Goal: Task Accomplishment & Management: Manage account settings

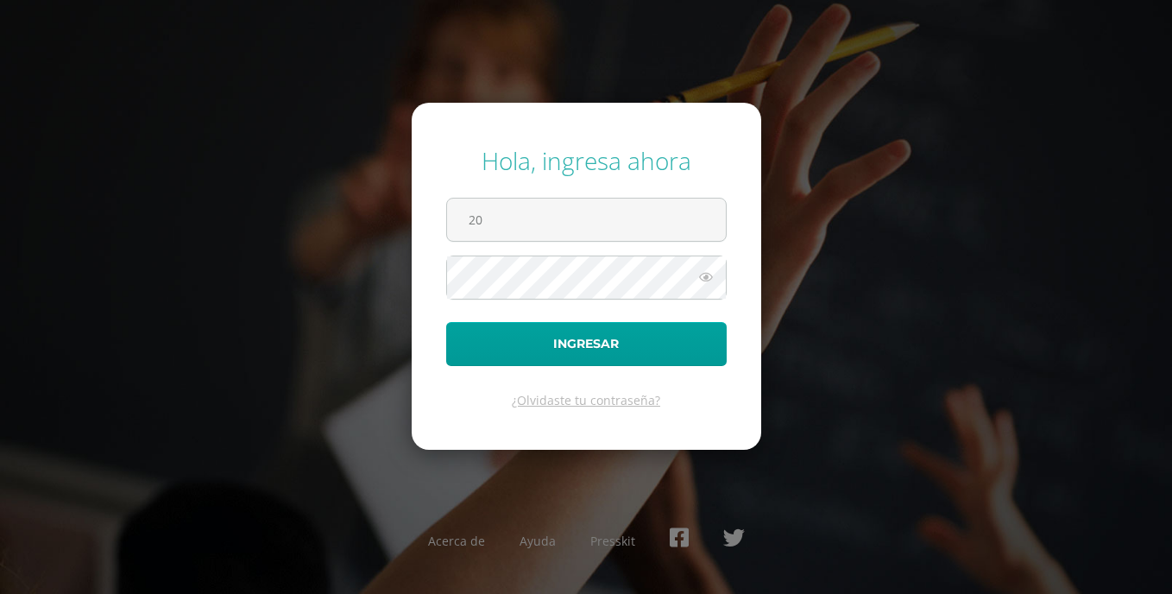
type input "[EMAIL_ADDRESS][DOMAIN_NAME]"
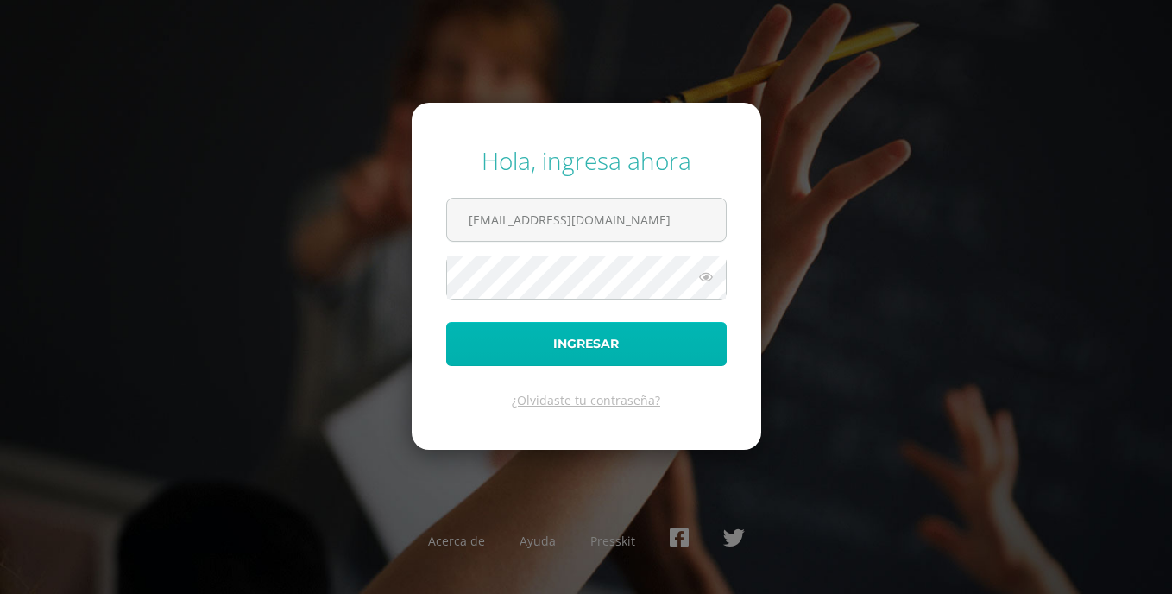
click at [553, 328] on button "Ingresar" at bounding box center [586, 344] width 281 height 44
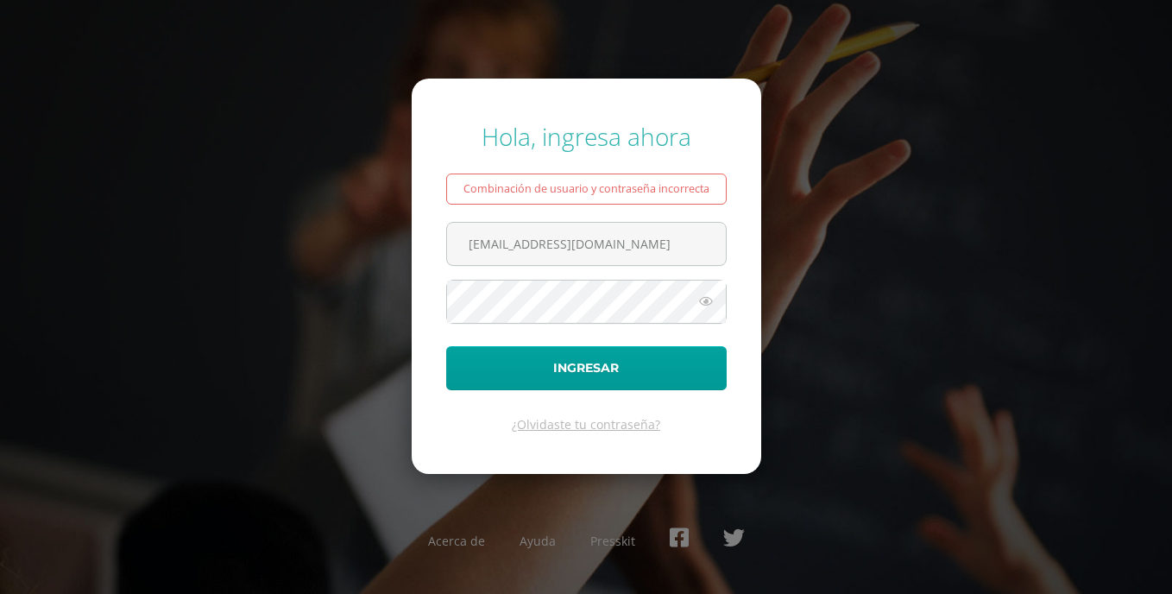
type input "[EMAIL_ADDRESS][DOMAIN_NAME]"
click at [703, 301] on icon at bounding box center [706, 301] width 22 height 21
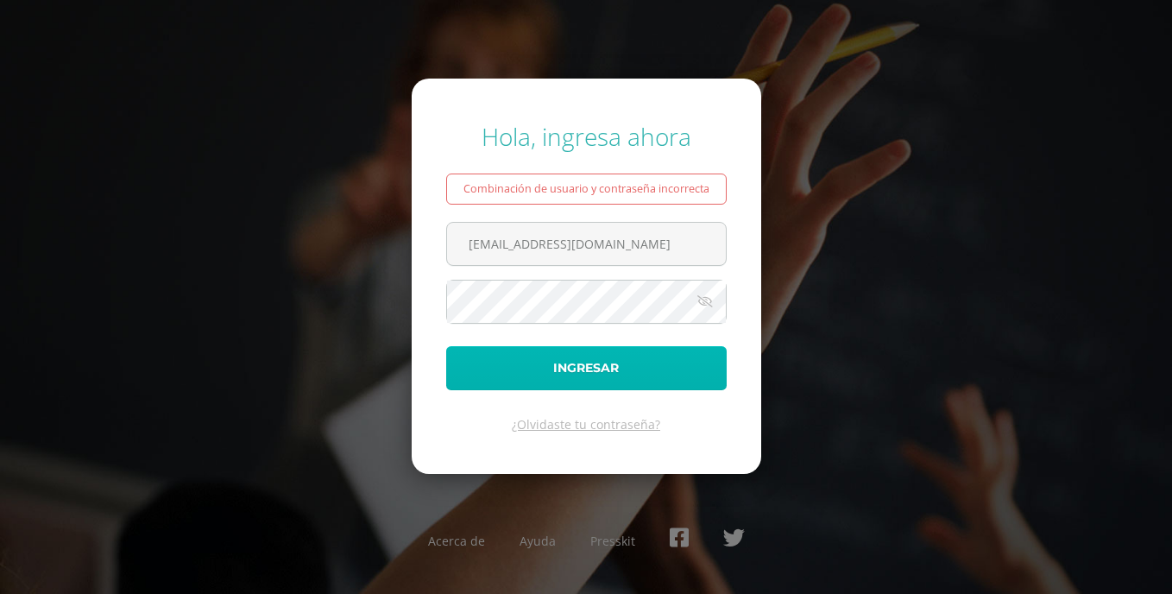
click at [663, 382] on button "Ingresar" at bounding box center [586, 368] width 281 height 44
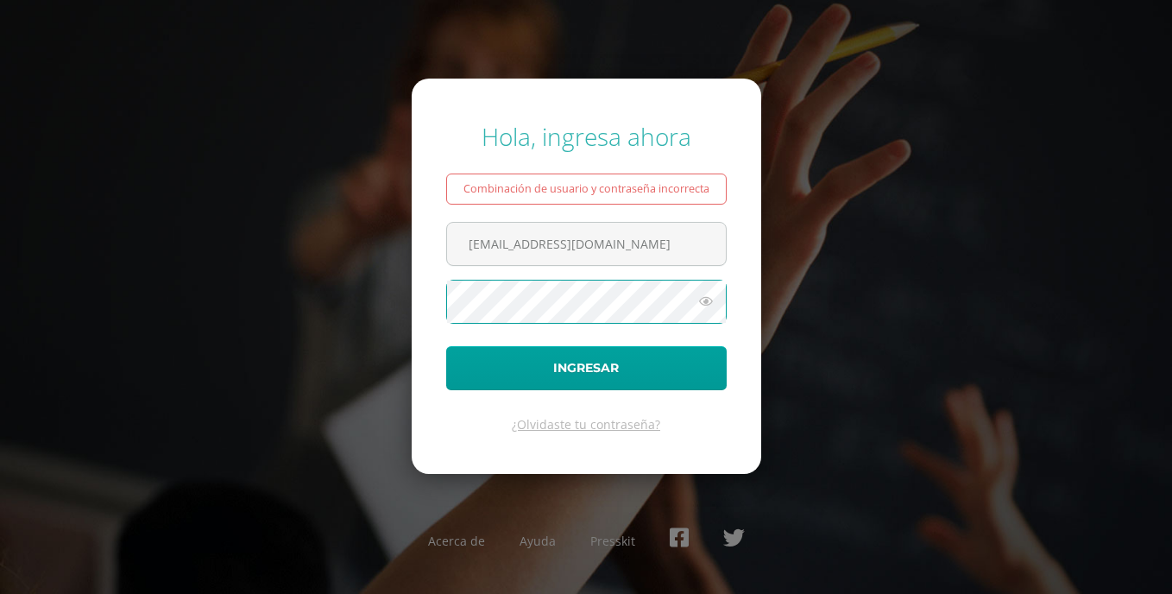
click at [446, 346] on button "Ingresar" at bounding box center [586, 368] width 281 height 44
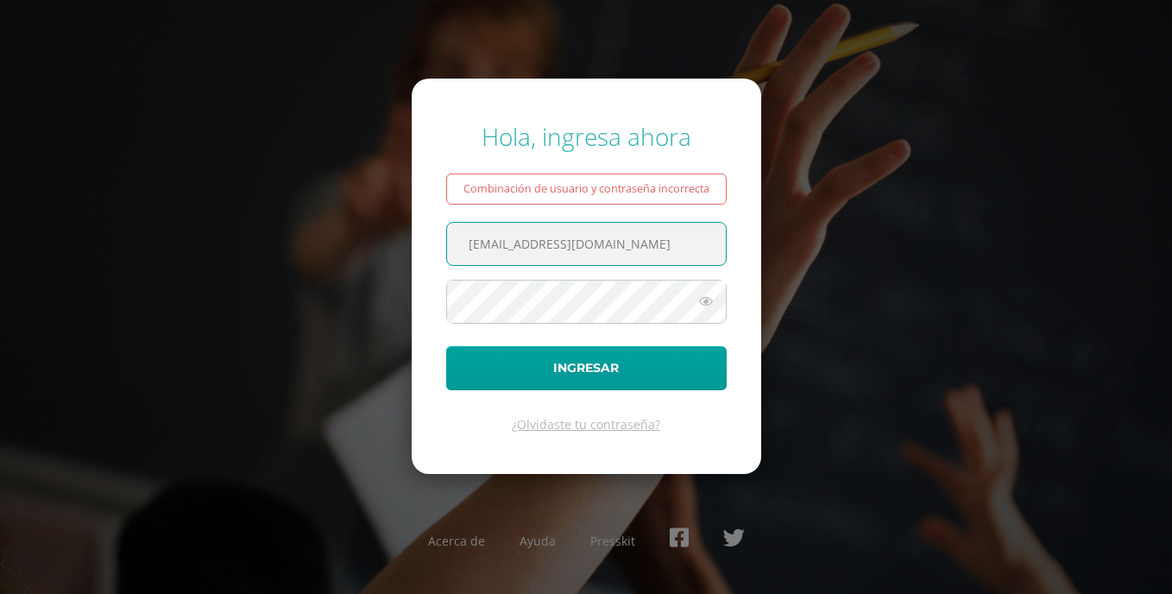
click at [490, 248] on input "[EMAIL_ADDRESS][DOMAIN_NAME]" at bounding box center [586, 244] width 279 height 42
type input "[EMAIL_ADDRESS][DOMAIN_NAME]"
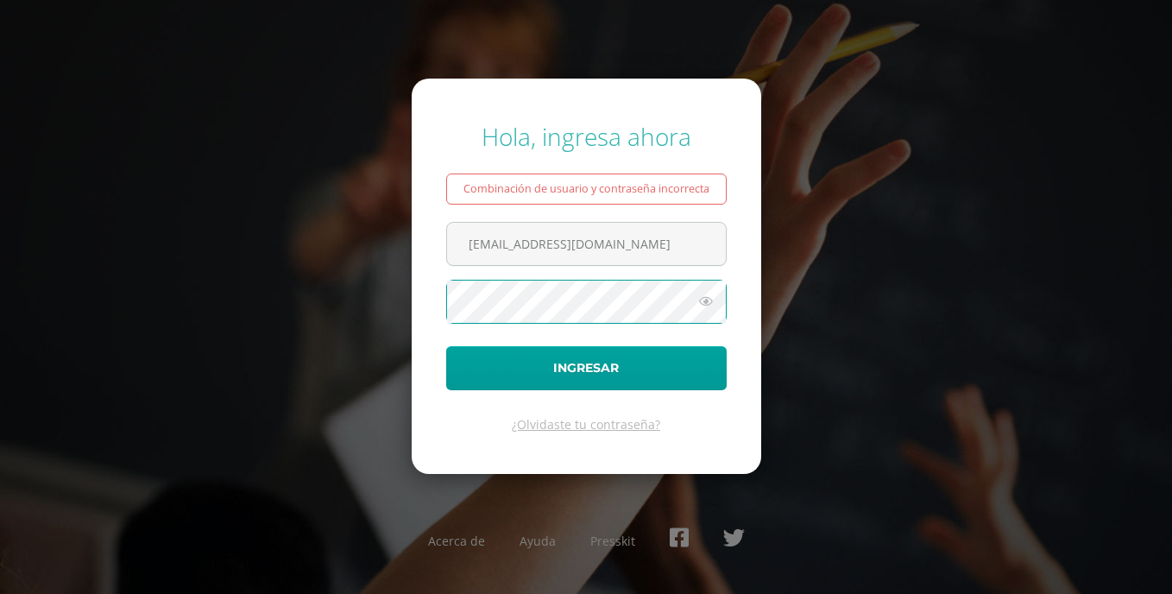
click at [446, 346] on button "Ingresar" at bounding box center [586, 368] width 281 height 44
click at [539, 424] on link "¿Olvidaste tu contraseña?" at bounding box center [586, 424] width 148 height 16
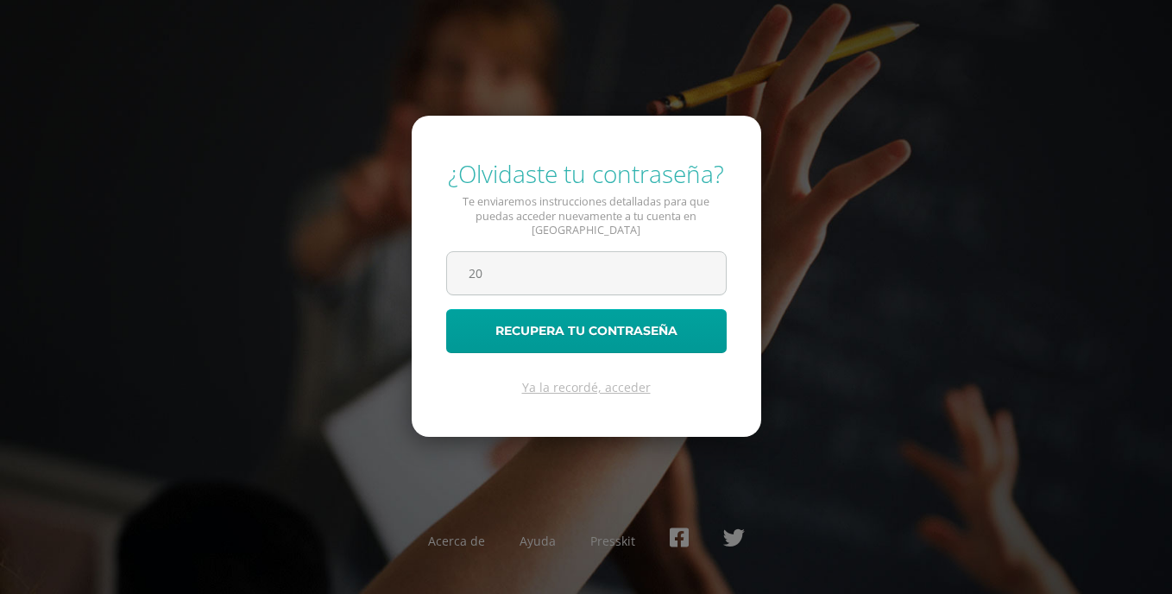
type input "[EMAIL_ADDRESS][DOMAIN_NAME]"
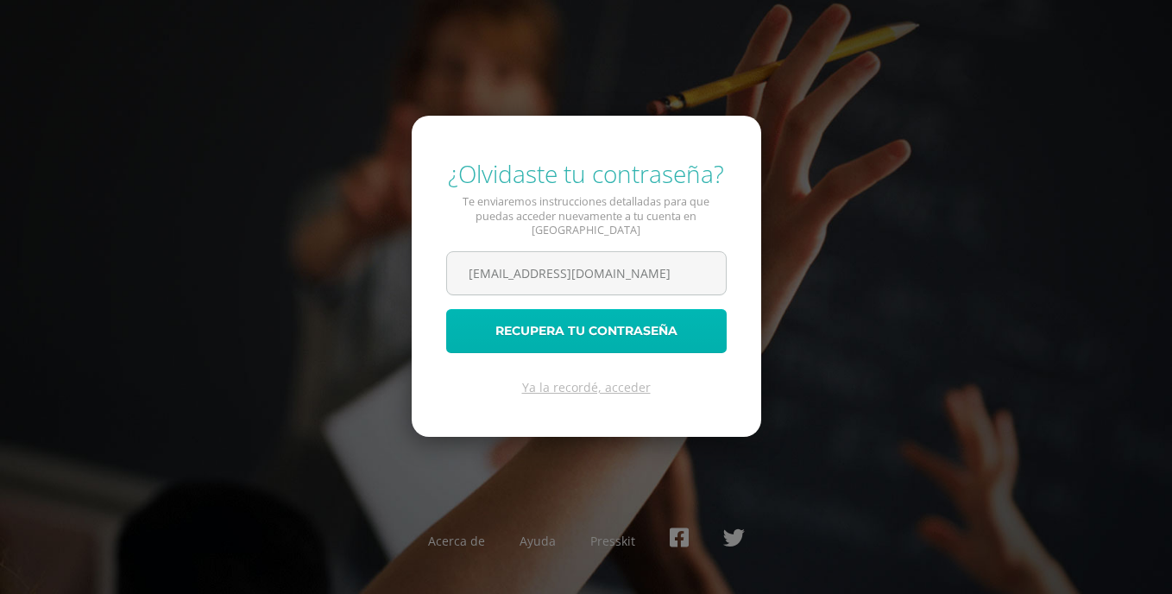
click at [556, 335] on button "Recupera tu contraseña" at bounding box center [586, 331] width 281 height 44
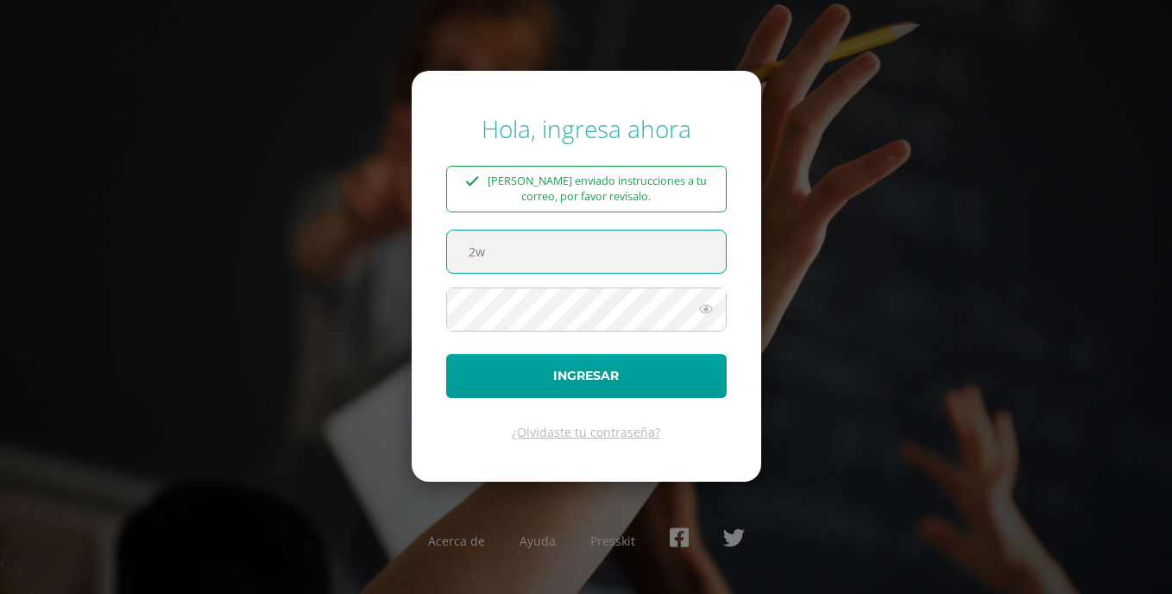
type input "2"
